Goal: Task Accomplishment & Management: Complete application form

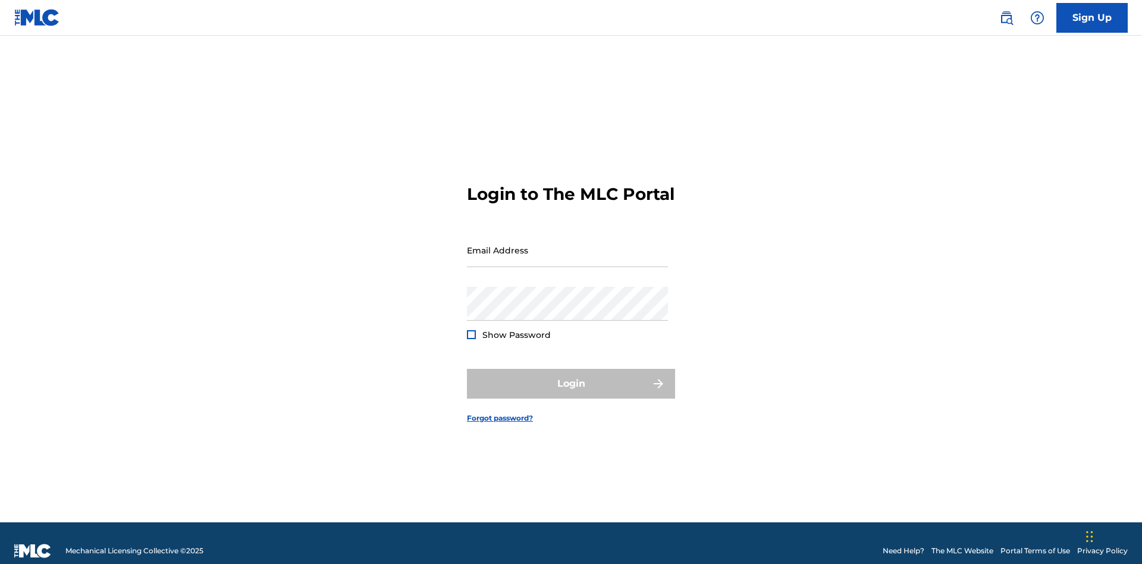
scroll to position [15, 0]
click at [1093, 17] on link "Sign Up" at bounding box center [1092, 18] width 71 height 30
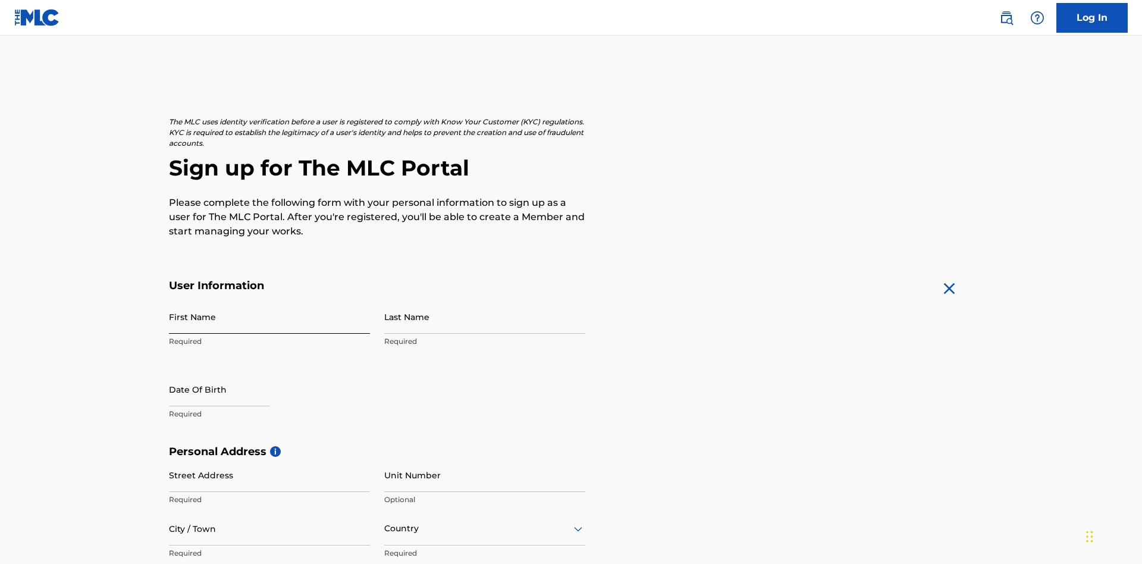
click at [270, 300] on input "First Name" at bounding box center [269, 317] width 201 height 34
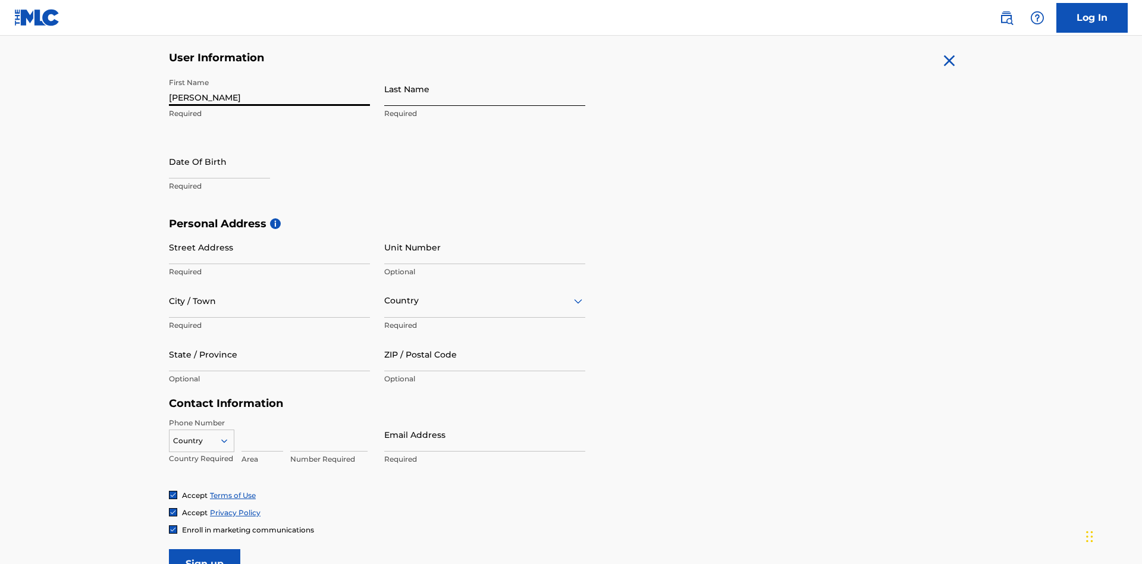
type input "Nicole"
click at [485, 89] on input "Last Name" at bounding box center [484, 89] width 201 height 34
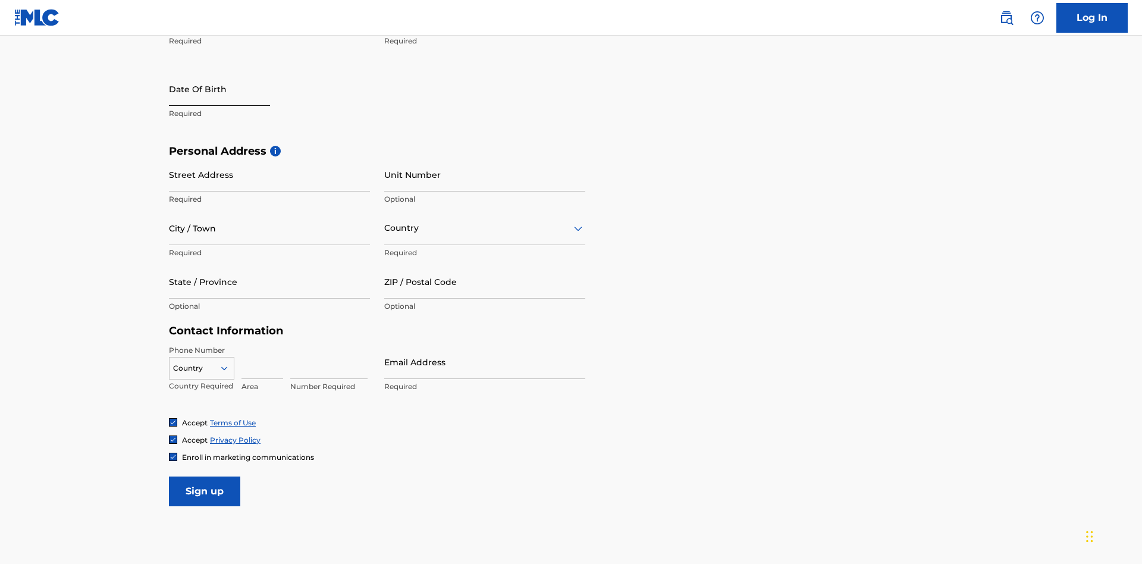
type input "Ribble"
click at [229, 90] on input "text" at bounding box center [219, 89] width 101 height 34
select select "8"
select select "2025"
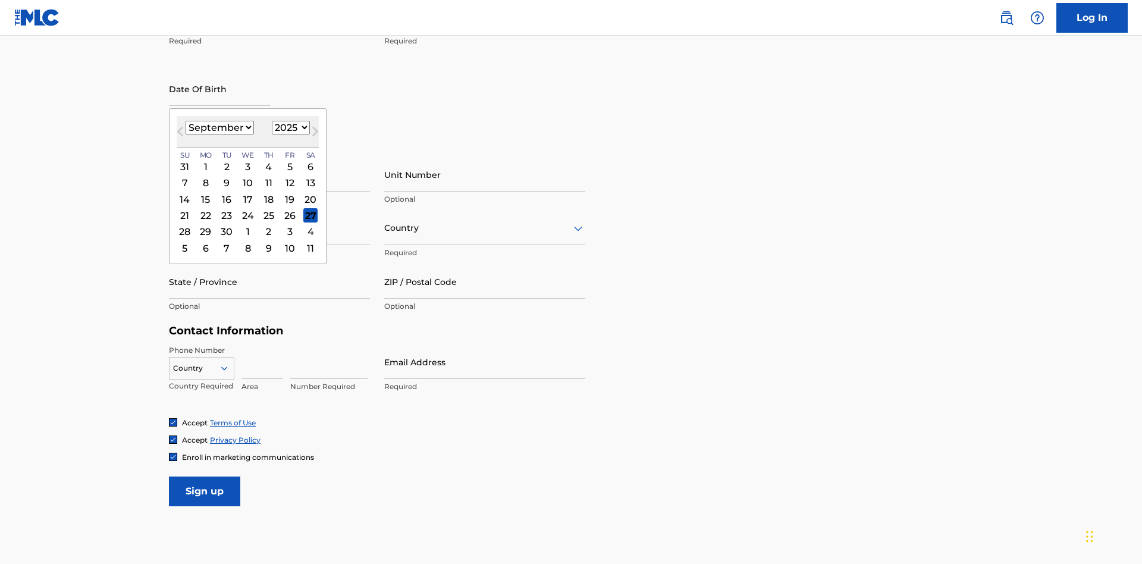
click at [219, 127] on select "January February March April May June July August September October November De…" at bounding box center [220, 128] width 68 height 14
select select "0"
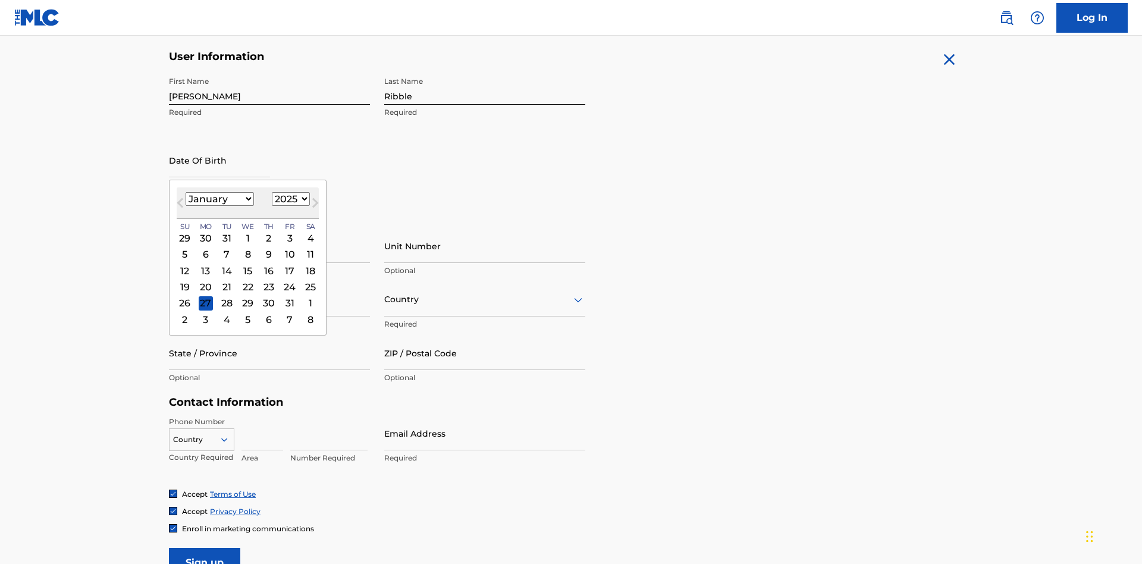
click at [289, 199] on select "1900 1901 1902 1903 1904 1905 1906 1907 1908 1909 1910 1911 1912 1913 1914 1915…" at bounding box center [291, 199] width 38 height 14
select select "1985"
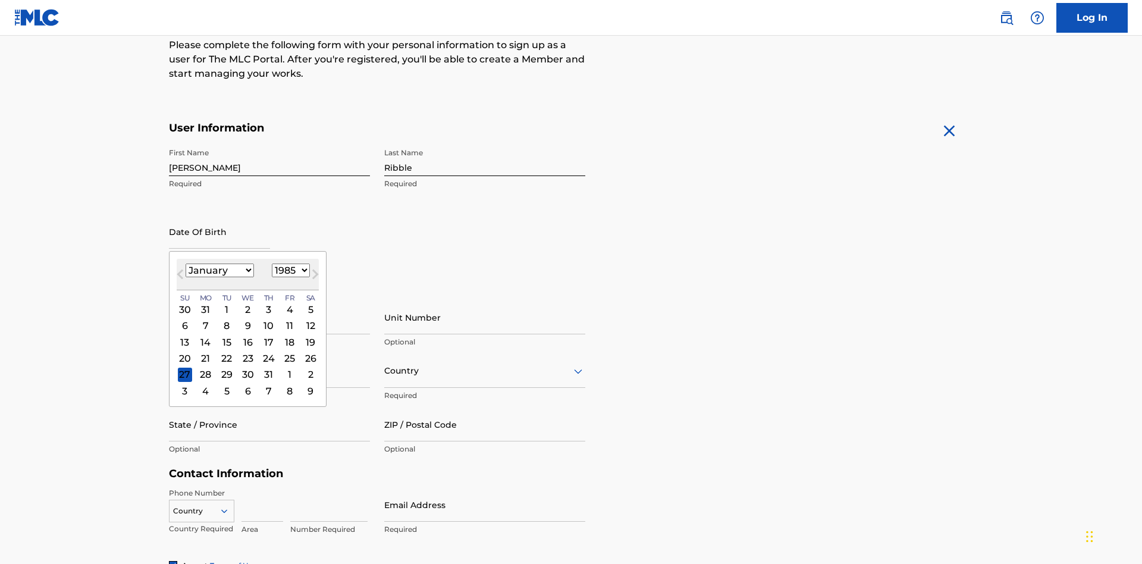
click at [289, 270] on select "1900 1901 1902 1903 1904 1905 1906 1907 1908 1909 1910 1911 1912 1913 1914 1915…" at bounding box center [291, 271] width 38 height 14
click at [226, 319] on div "8" at bounding box center [227, 326] width 14 height 14
type input "January 8 1985"
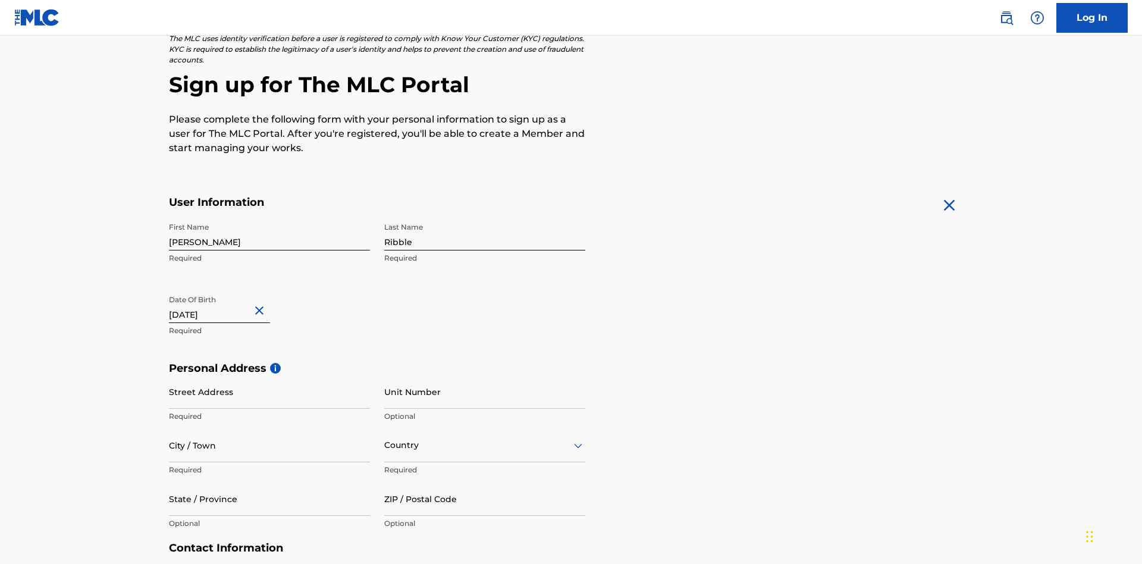
scroll to position [367, 0]
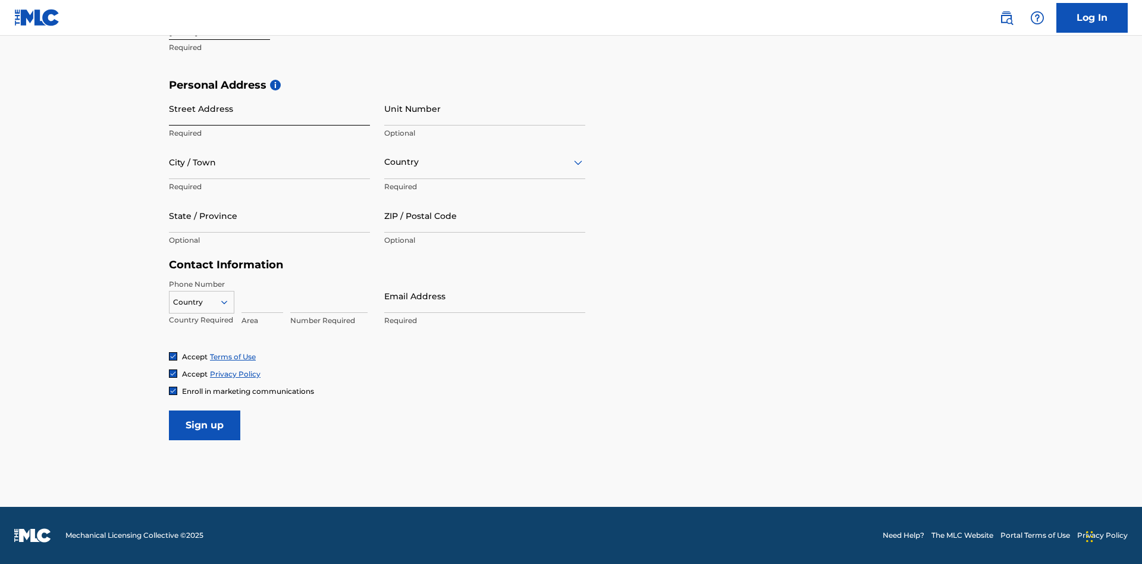
click at [270, 108] on input "Street Address" at bounding box center [269, 109] width 201 height 34
type input "9909 Elks Run Rd"
click at [270, 162] on input "City / Town" at bounding box center [269, 162] width 201 height 34
type input "Roseville"
click at [385, 162] on input "text" at bounding box center [385, 162] width 2 height 12
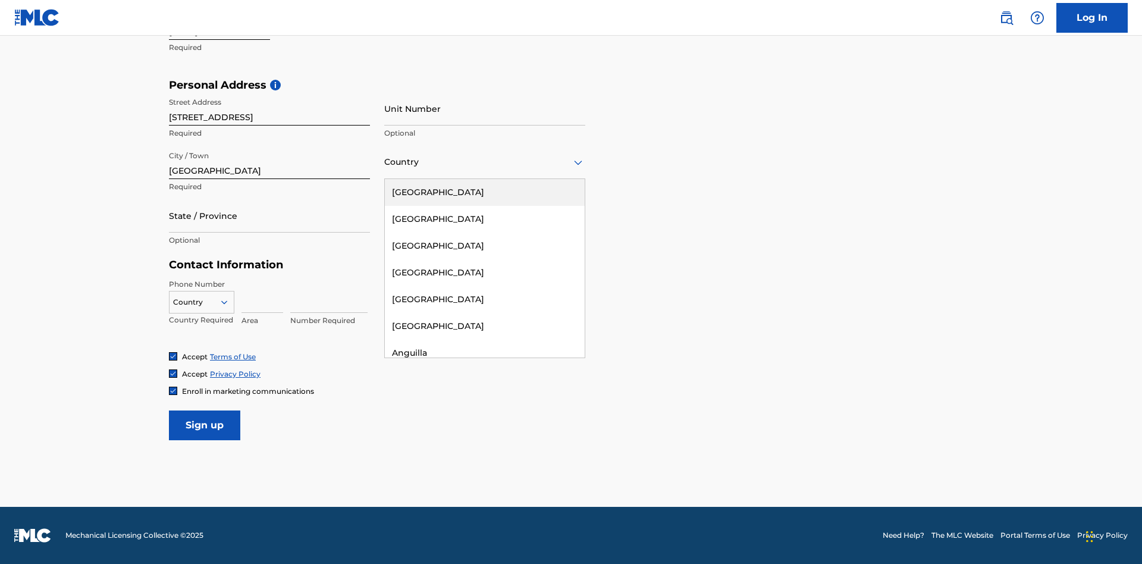
click at [485, 192] on div "United States" at bounding box center [485, 192] width 200 height 27
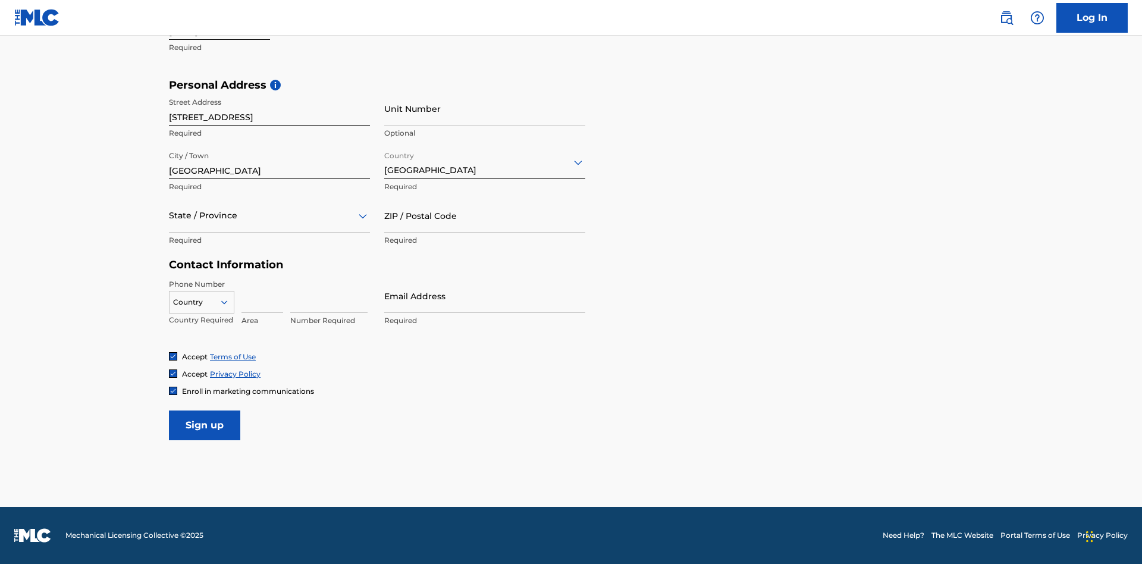
click at [270, 215] on div at bounding box center [269, 215] width 201 height 15
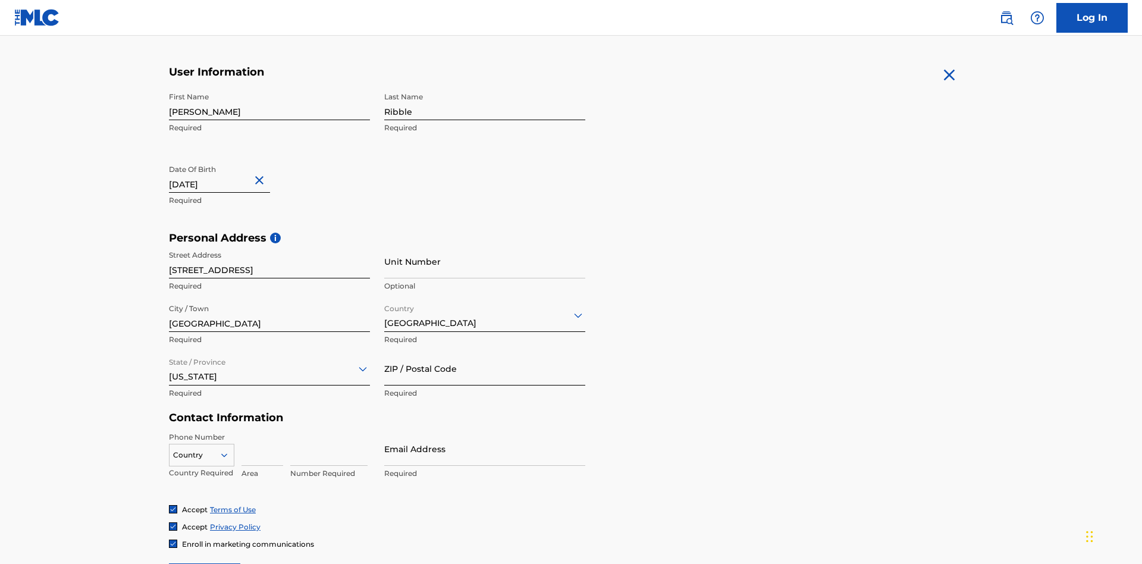
click at [485, 352] on input "ZIP / Postal Code" at bounding box center [484, 369] width 201 height 34
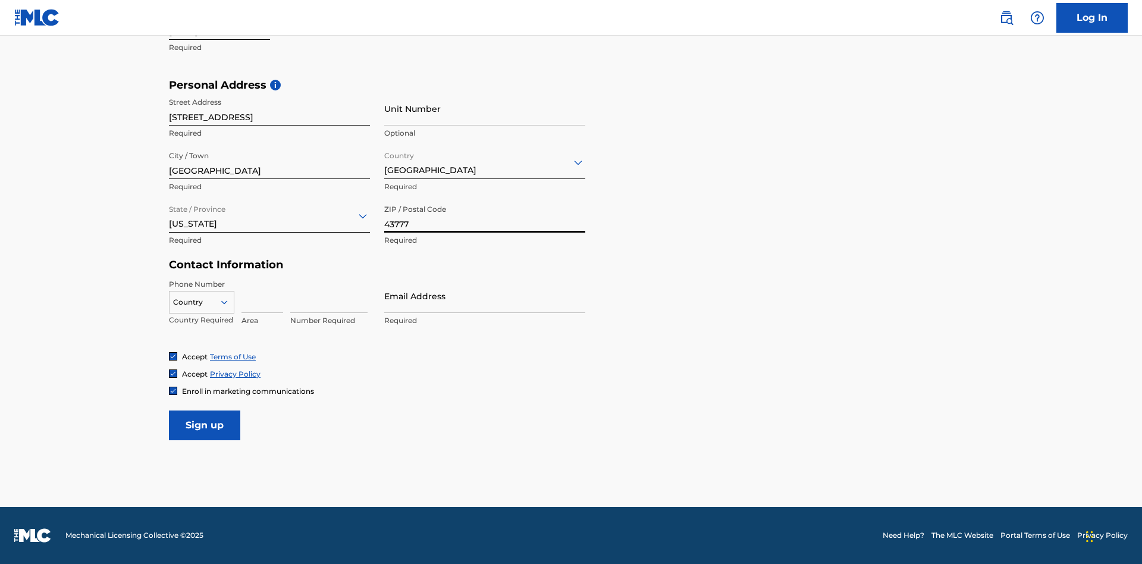
type input "43777"
click at [229, 302] on icon at bounding box center [224, 302] width 11 height 11
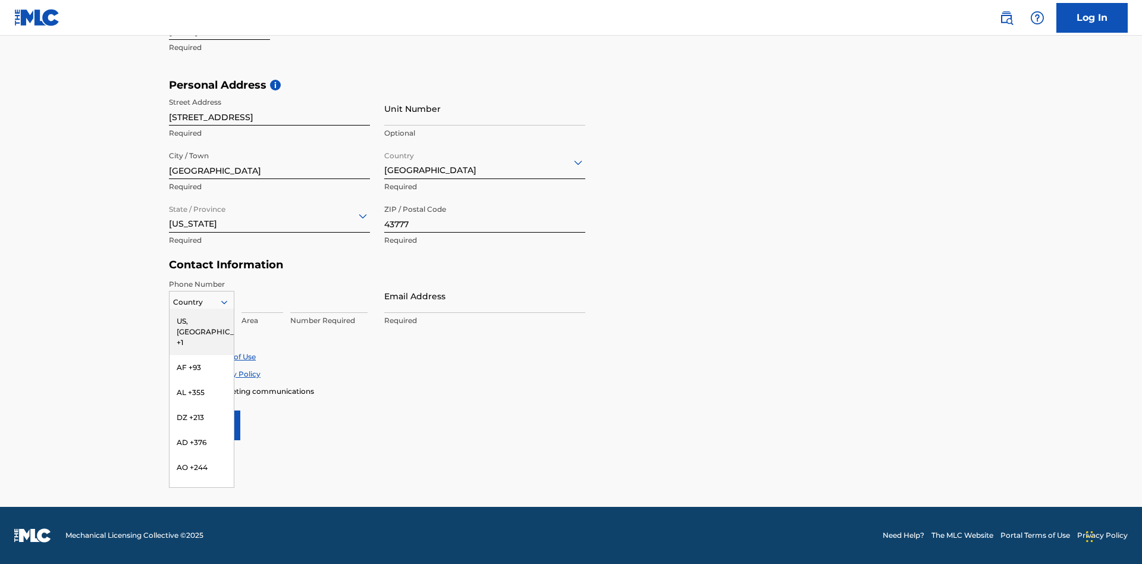
click at [202, 321] on div "US, [GEOGRAPHIC_DATA] +1" at bounding box center [202, 332] width 64 height 46
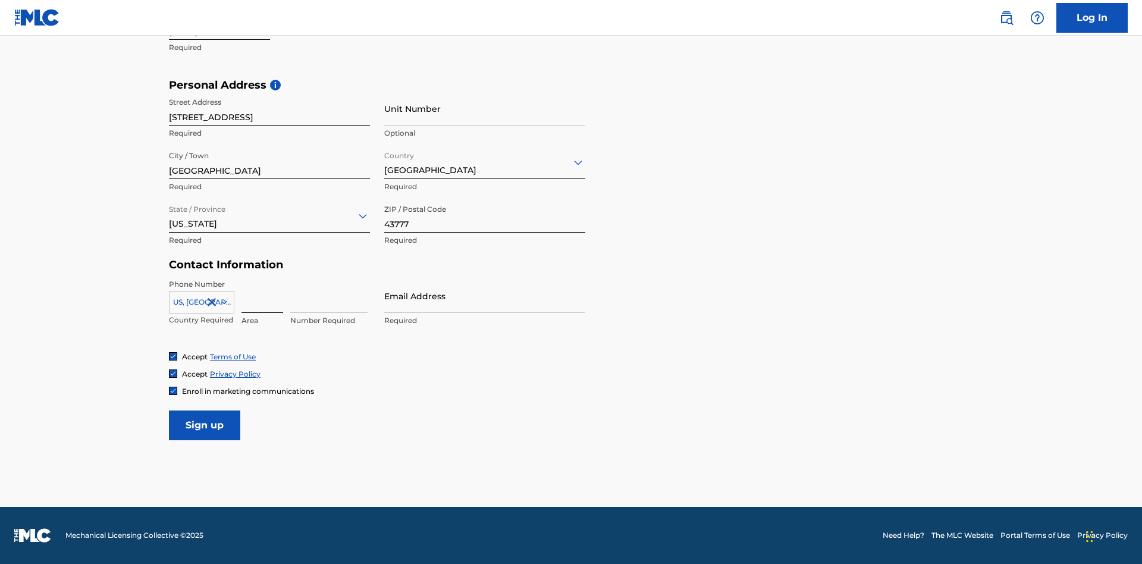
click at [262, 296] on input at bounding box center [263, 296] width 42 height 34
type input "740"
click at [329, 296] on input at bounding box center [328, 296] width 77 height 34
type input "8086351"
click at [485, 296] on input "Email Address" at bounding box center [484, 296] width 201 height 34
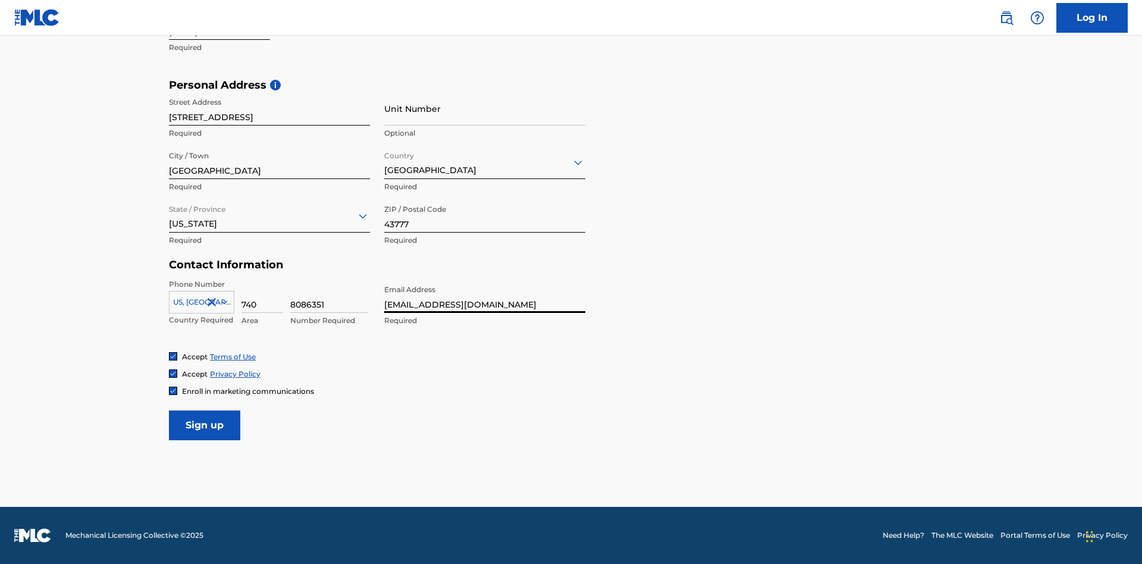
scroll to position [0, 39]
type input "[EMAIL_ADDRESS][DOMAIN_NAME]"
click at [205, 425] on input "Sign up" at bounding box center [204, 426] width 71 height 30
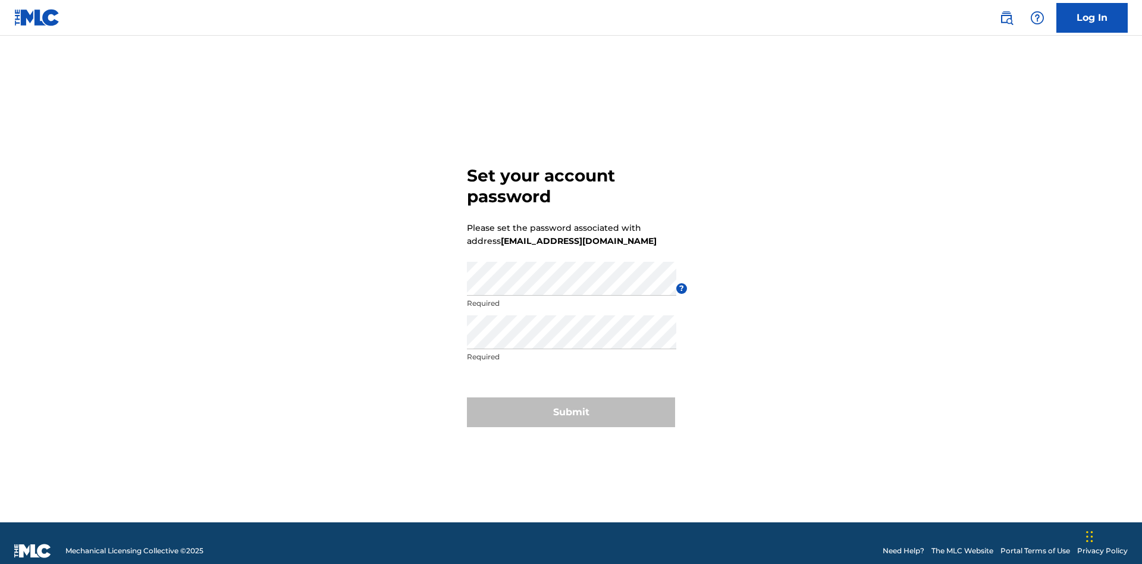
scroll to position [15, 0]
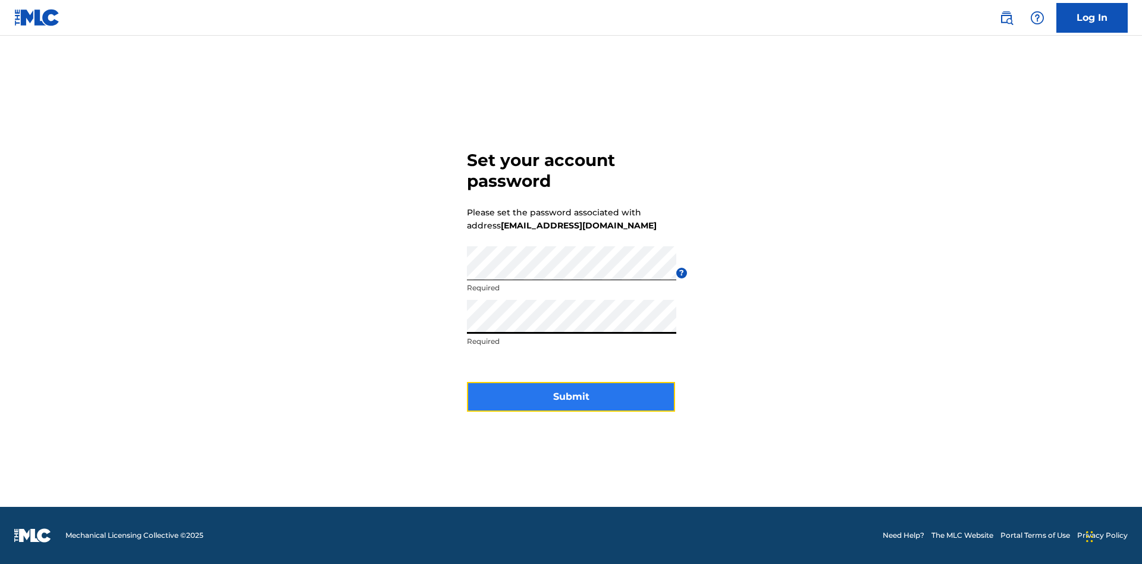
click at [571, 404] on button "Submit" at bounding box center [571, 397] width 208 height 30
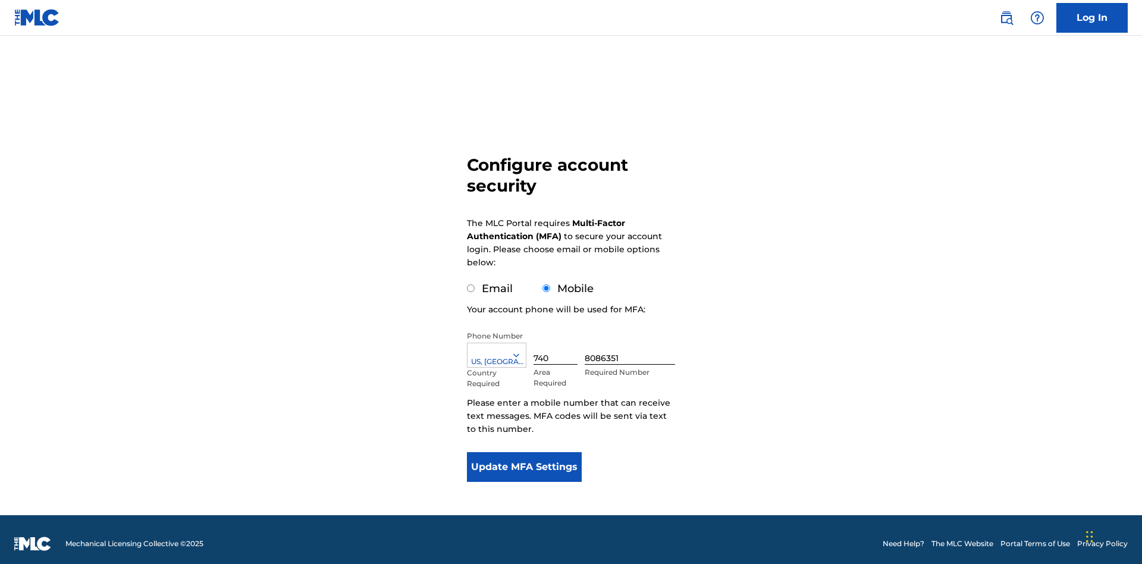
scroll to position [12, 0]
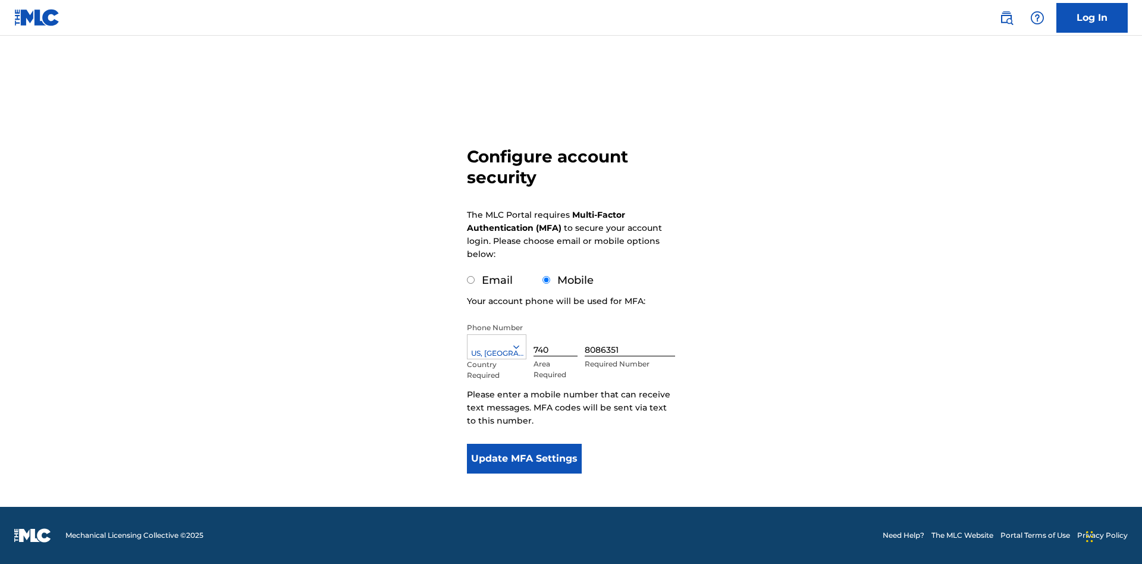
click at [471, 280] on input "Email" at bounding box center [471, 280] width 8 height 8
radio input "true"
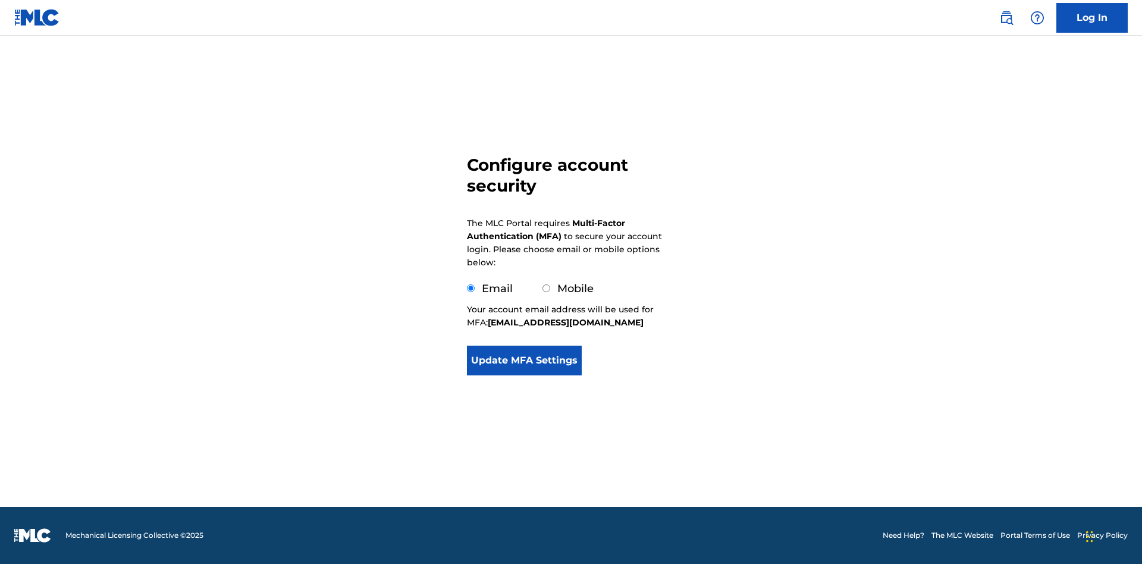
scroll to position [0, 0]
click at [524, 375] on button "Update MFA Settings" at bounding box center [524, 361] width 115 height 30
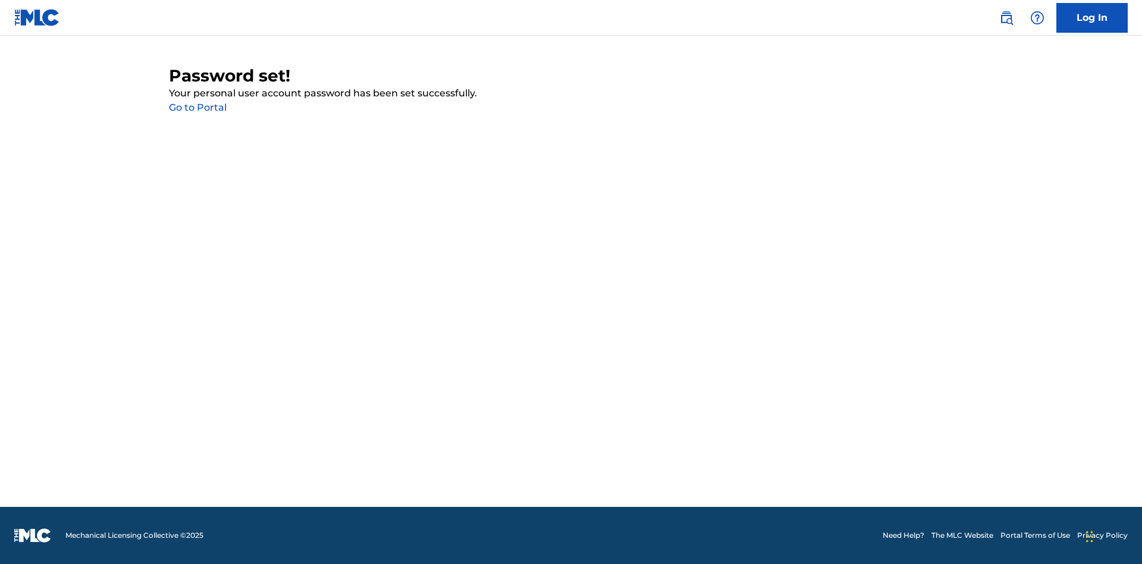
click at [198, 108] on link "Go to Portal" at bounding box center [198, 107] width 58 height 11
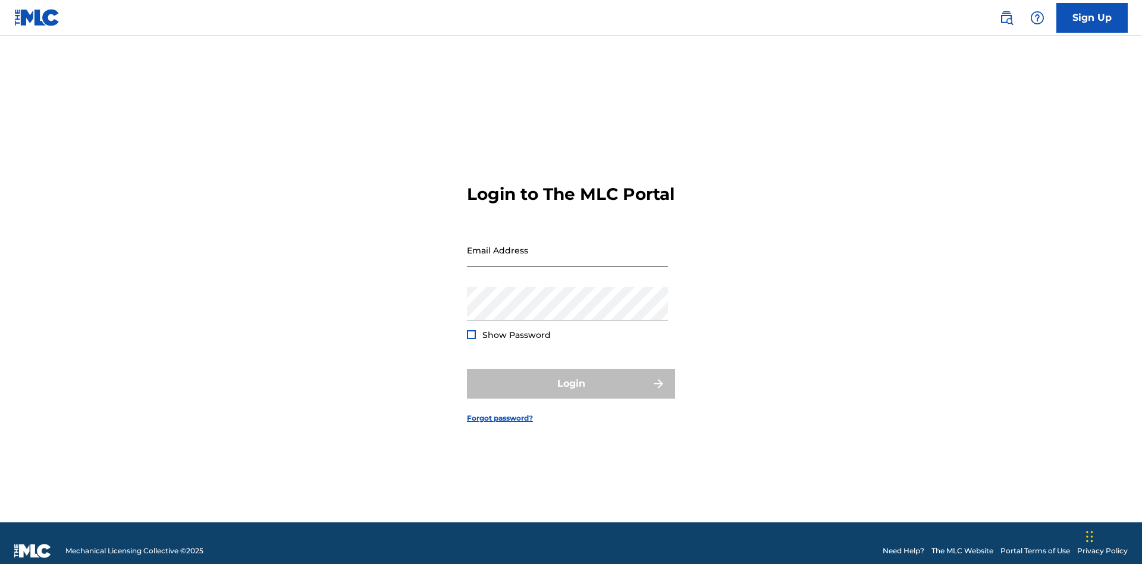
click at [568, 245] on input "Email Address" at bounding box center [567, 250] width 201 height 34
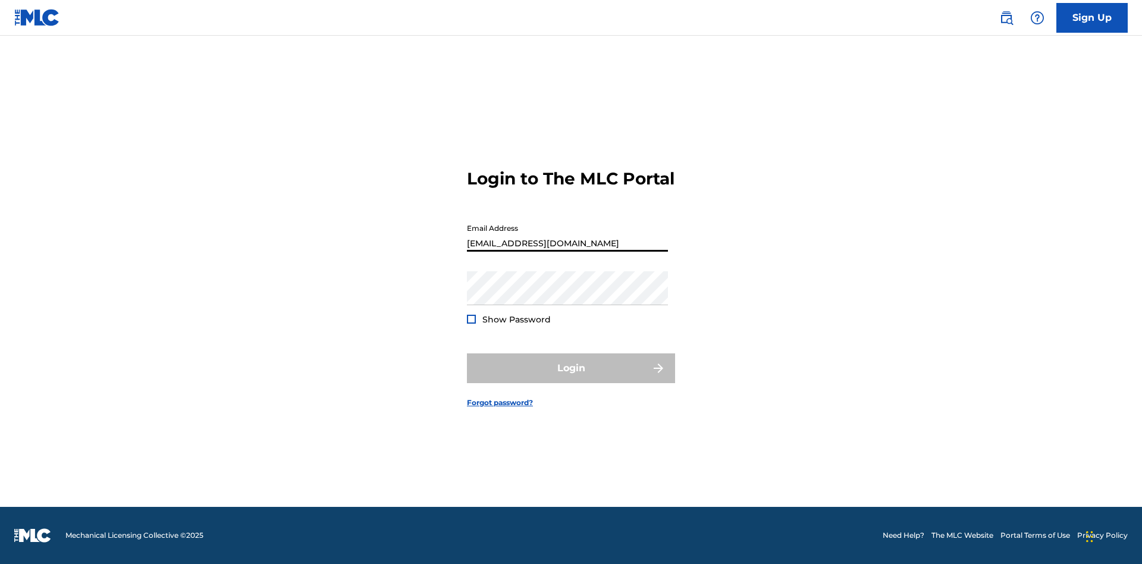
scroll to position [0, 39]
type input "07827554-64d6-4020-aa56-8bb63b970df7@mailslurp.biz"
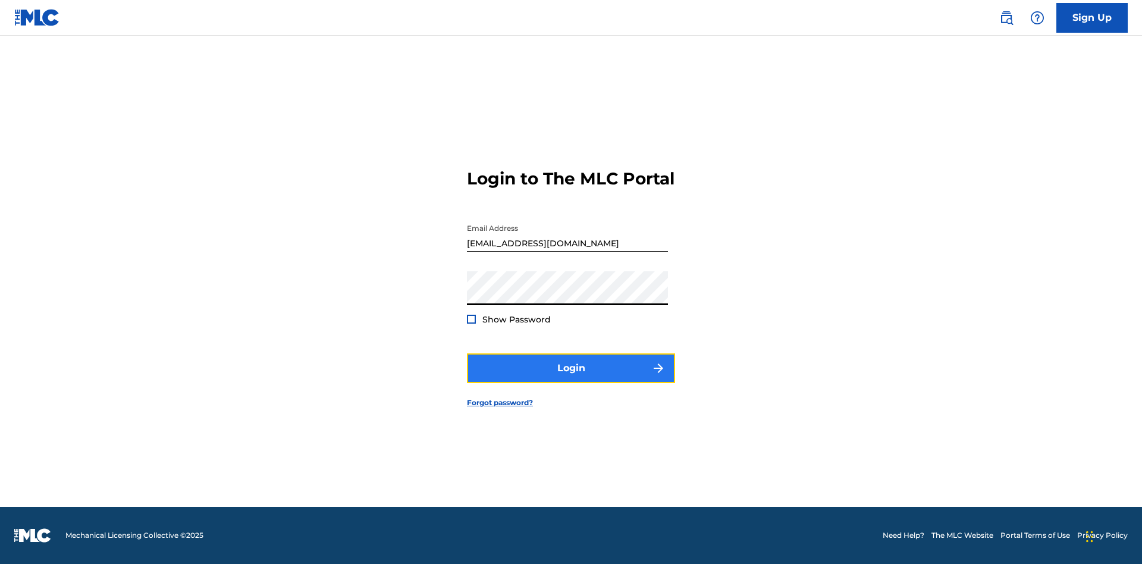
click at [571, 378] on button "Login" at bounding box center [571, 368] width 208 height 30
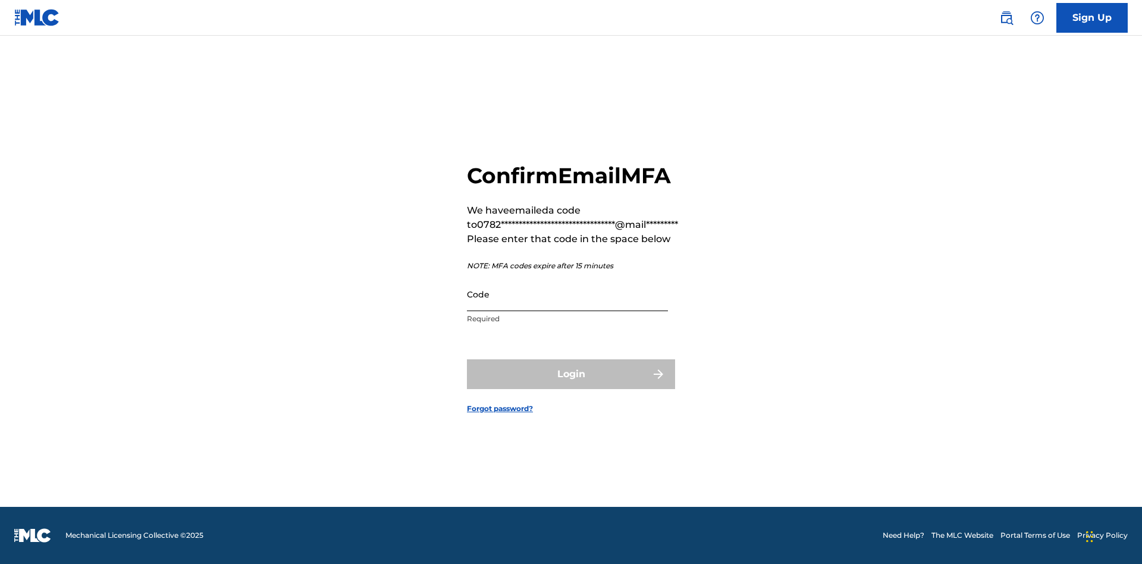
click at [568, 294] on input "Code" at bounding box center [567, 294] width 201 height 34
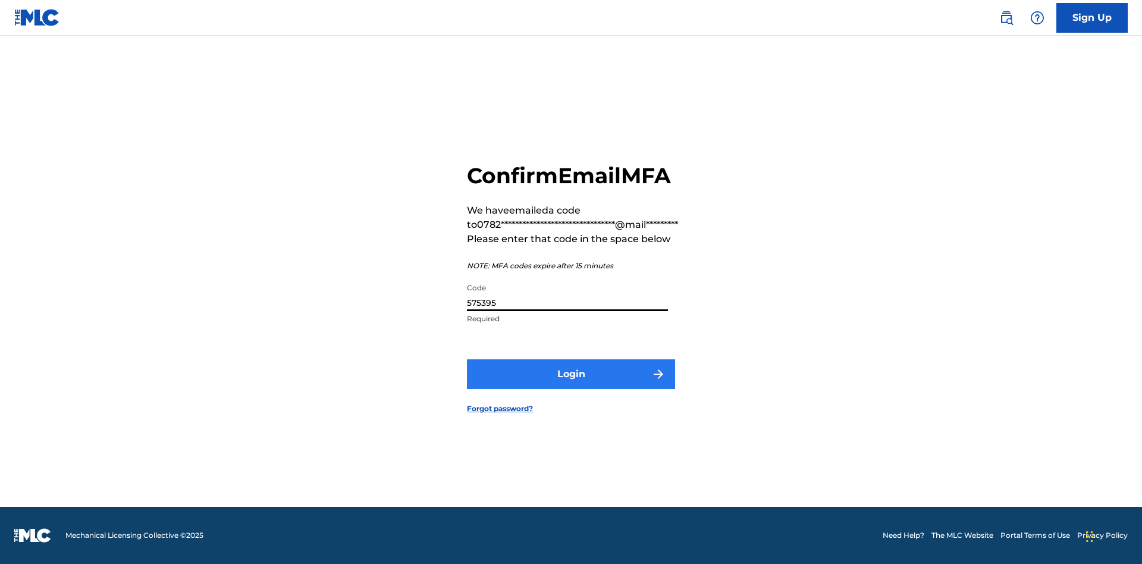
type input "575395"
click at [571, 374] on button "Login" at bounding box center [571, 374] width 208 height 30
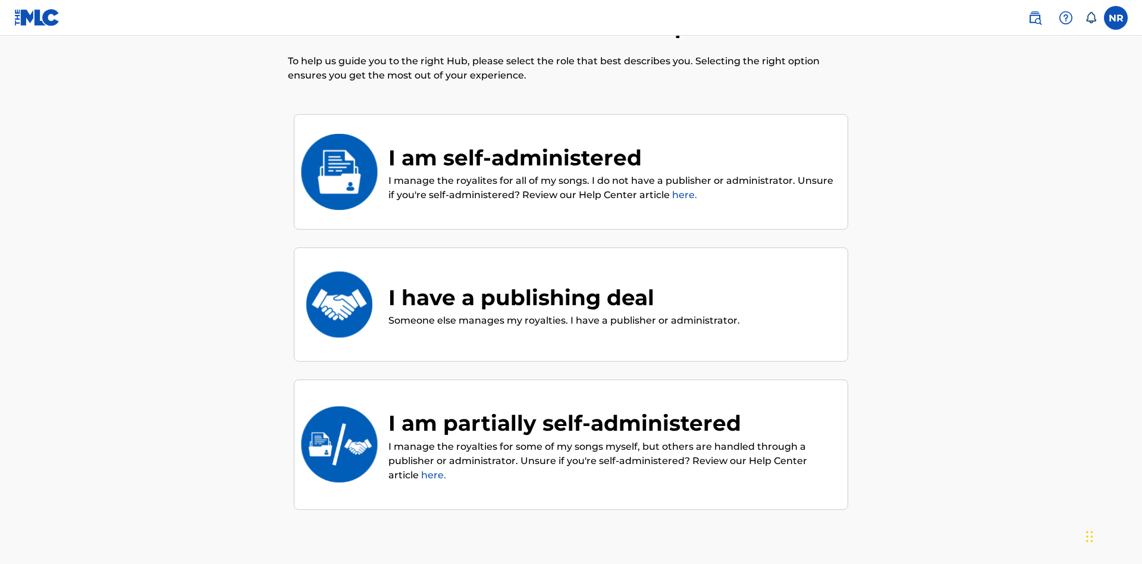
scroll to position [54, 0]
